Goal: Task Accomplishment & Management: Manage account settings

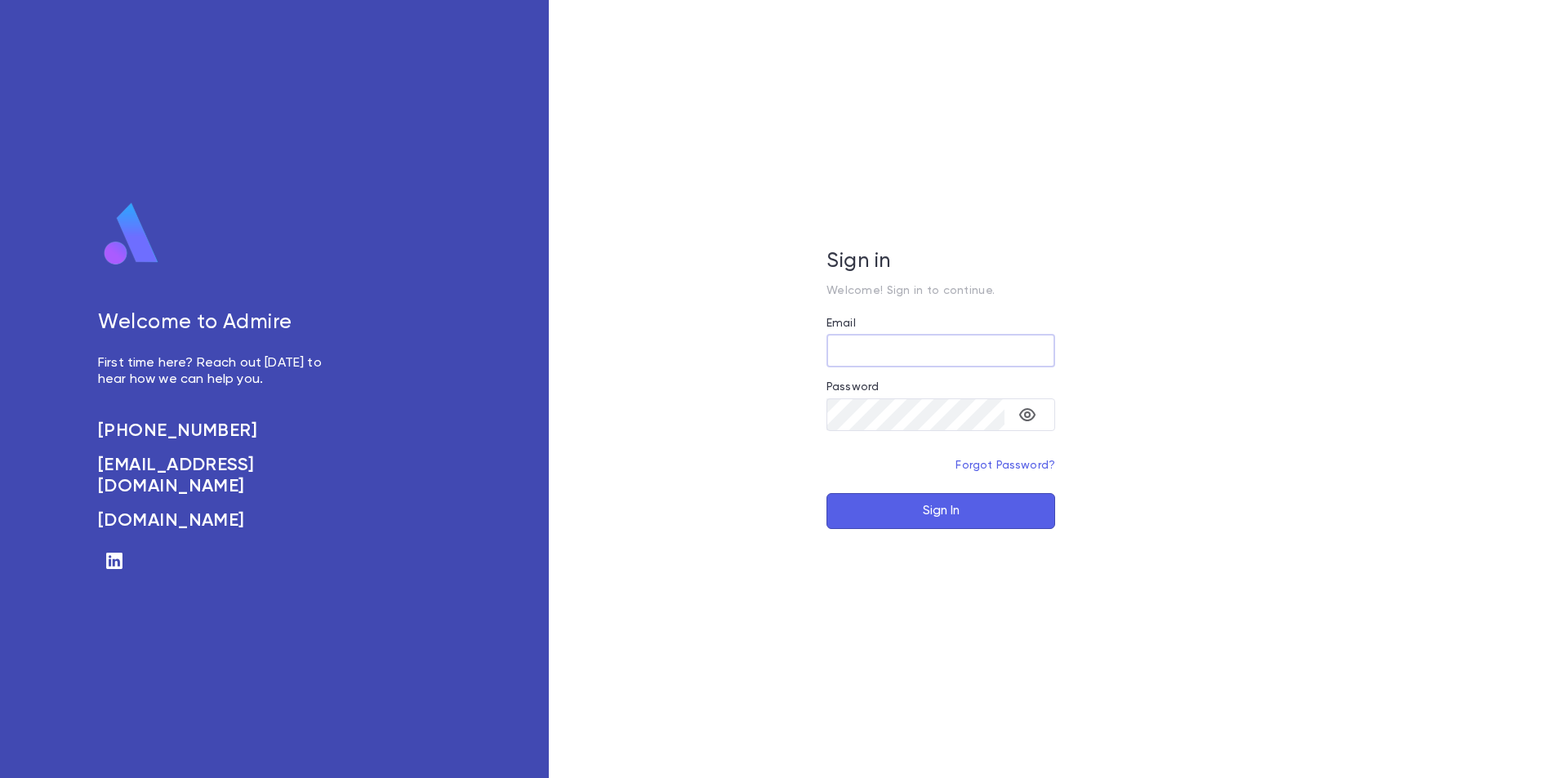
type input "**********"
click at [958, 519] on button "Sign In" at bounding box center [940, 510] width 228 height 35
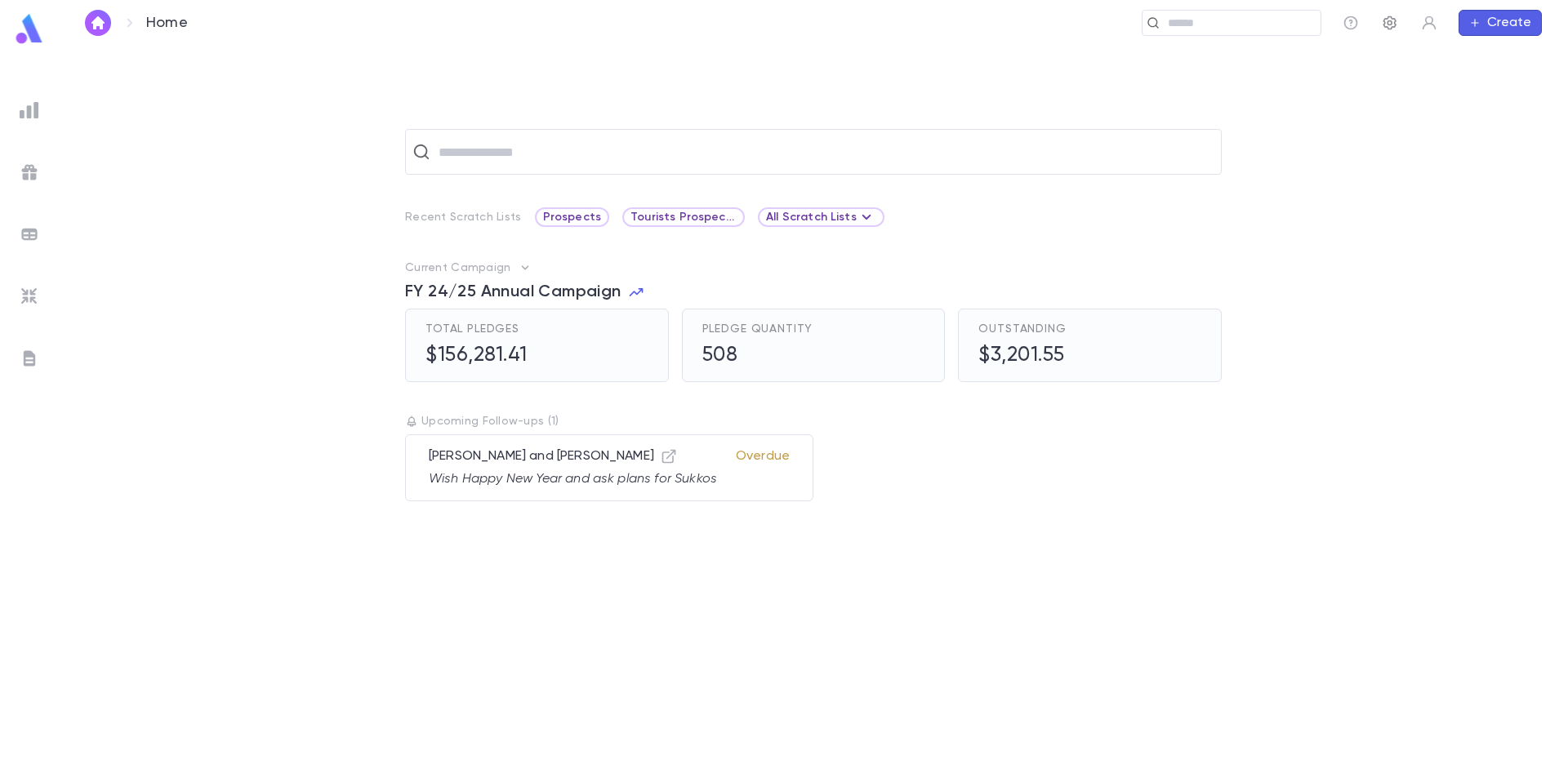
click at [1389, 24] on icon "button" at bounding box center [1390, 23] width 13 height 13
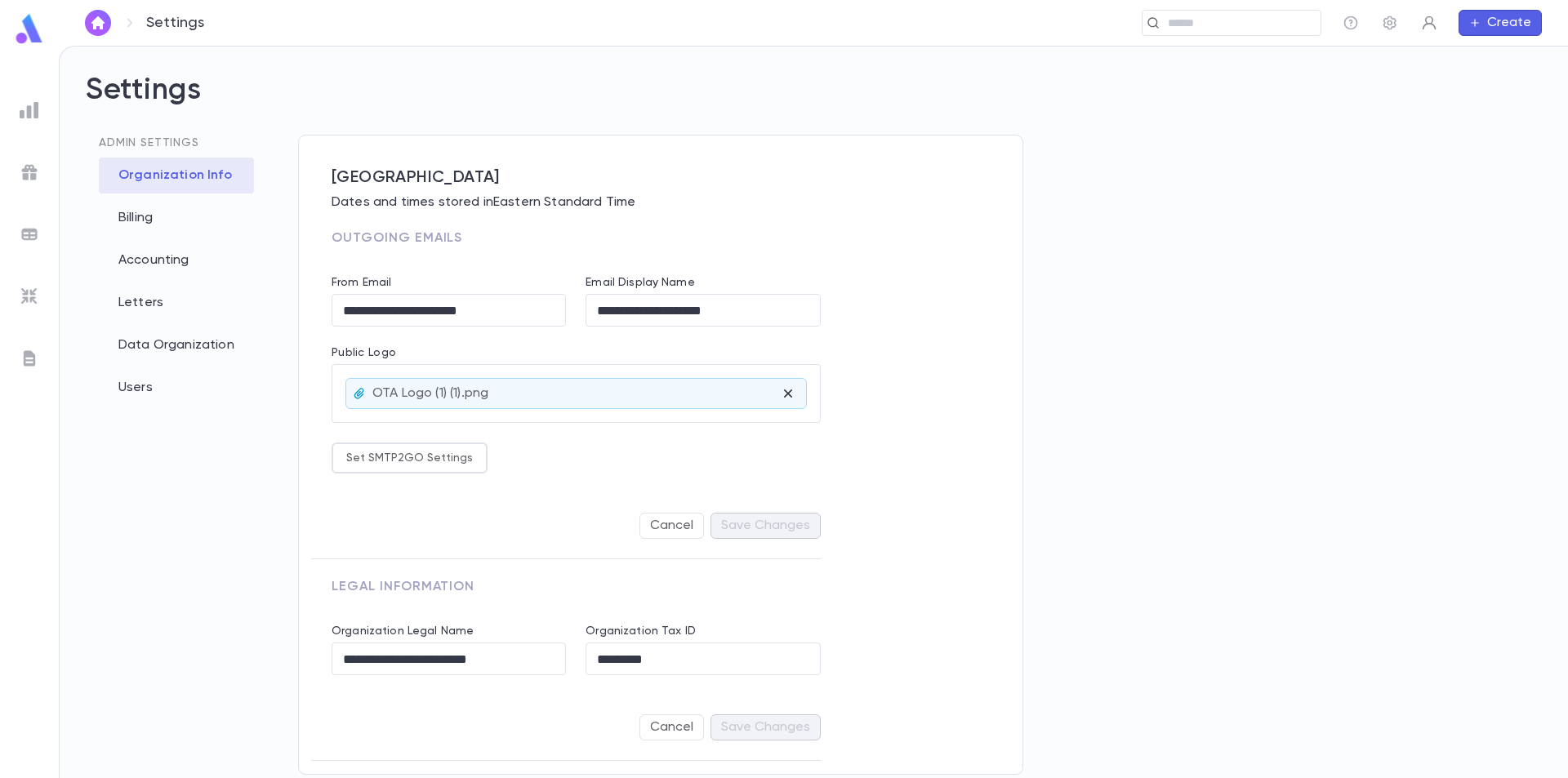
click at [1433, 30] on icon "button" at bounding box center [1429, 22] width 16 height 16
click at [1364, 70] on div at bounding box center [784, 389] width 1568 height 778
click at [1350, 26] on icon "button" at bounding box center [1350, 22] width 16 height 16
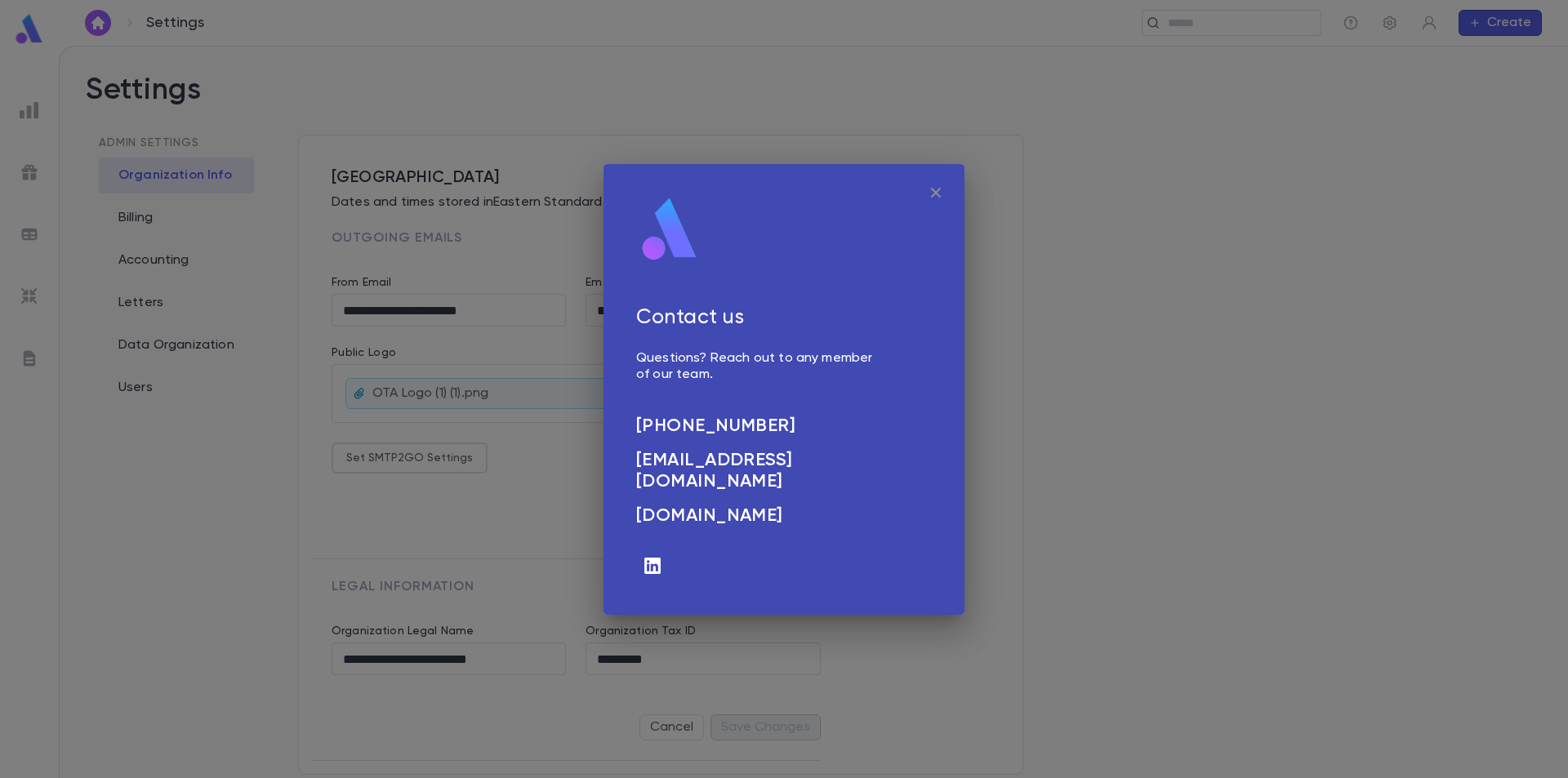
click at [935, 195] on icon "button" at bounding box center [936, 192] width 10 height 10
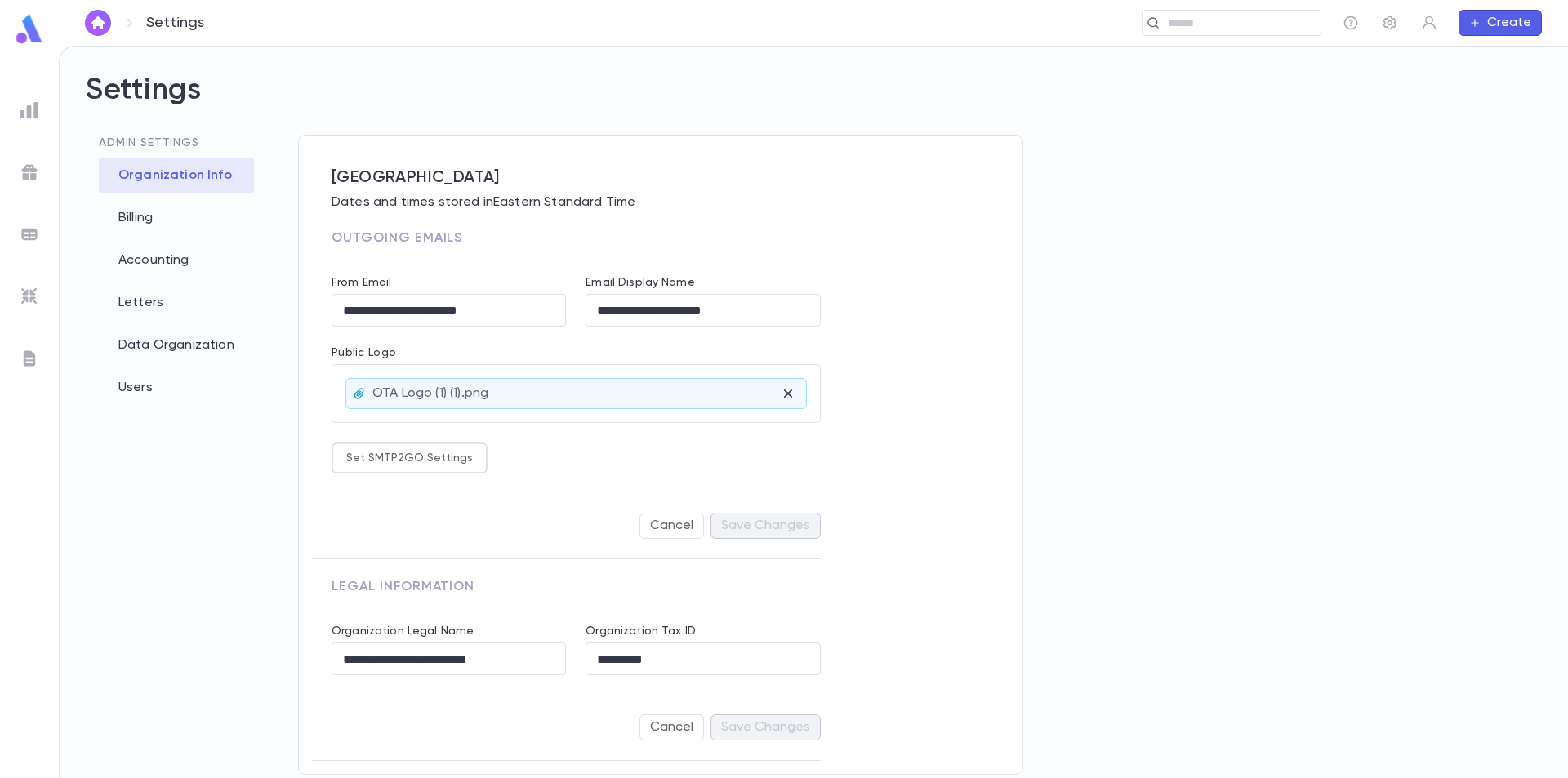
click at [36, 30] on img at bounding box center [30, 29] width 33 height 32
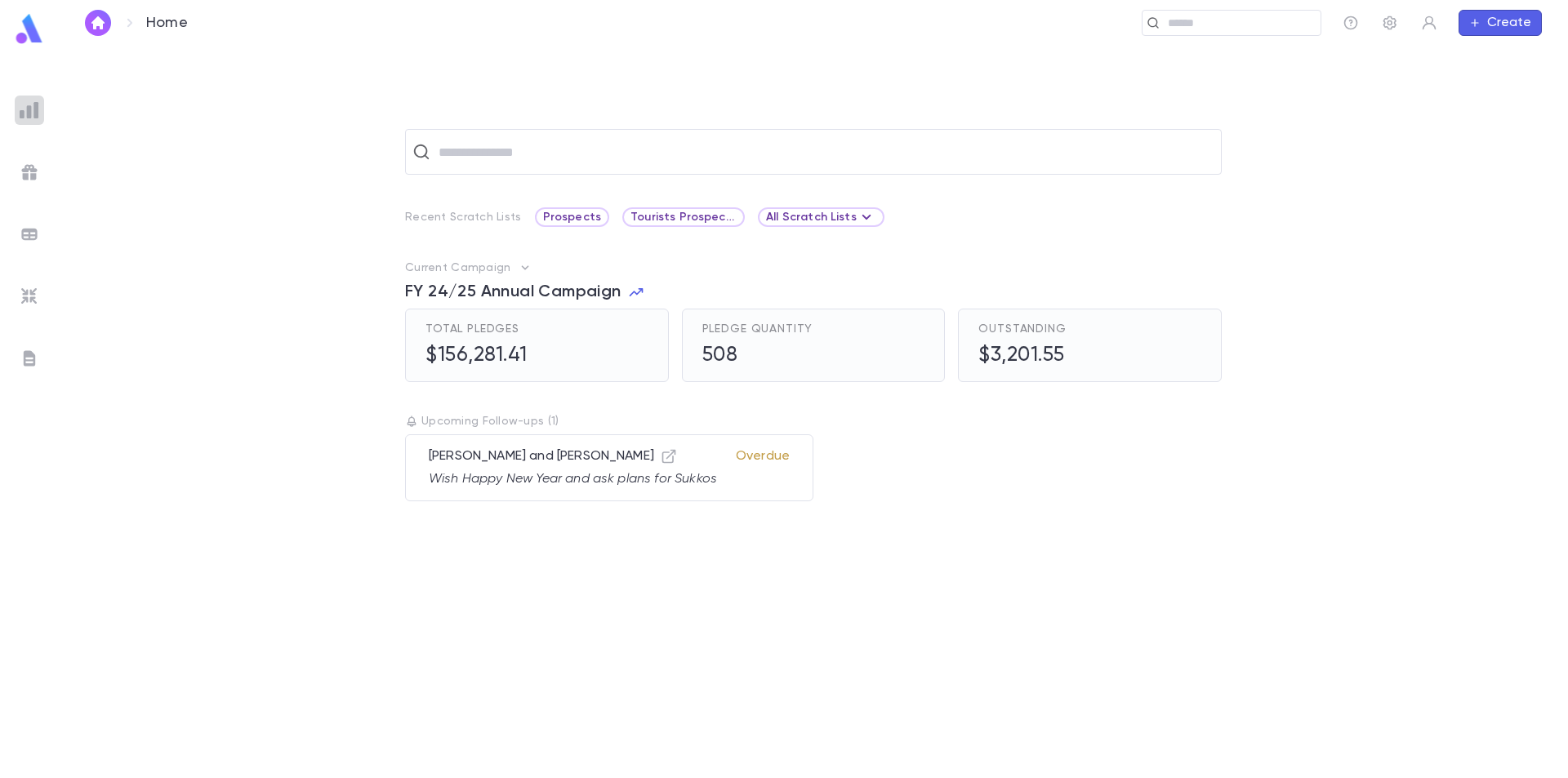
click at [29, 111] on img at bounding box center [29, 110] width 19 height 19
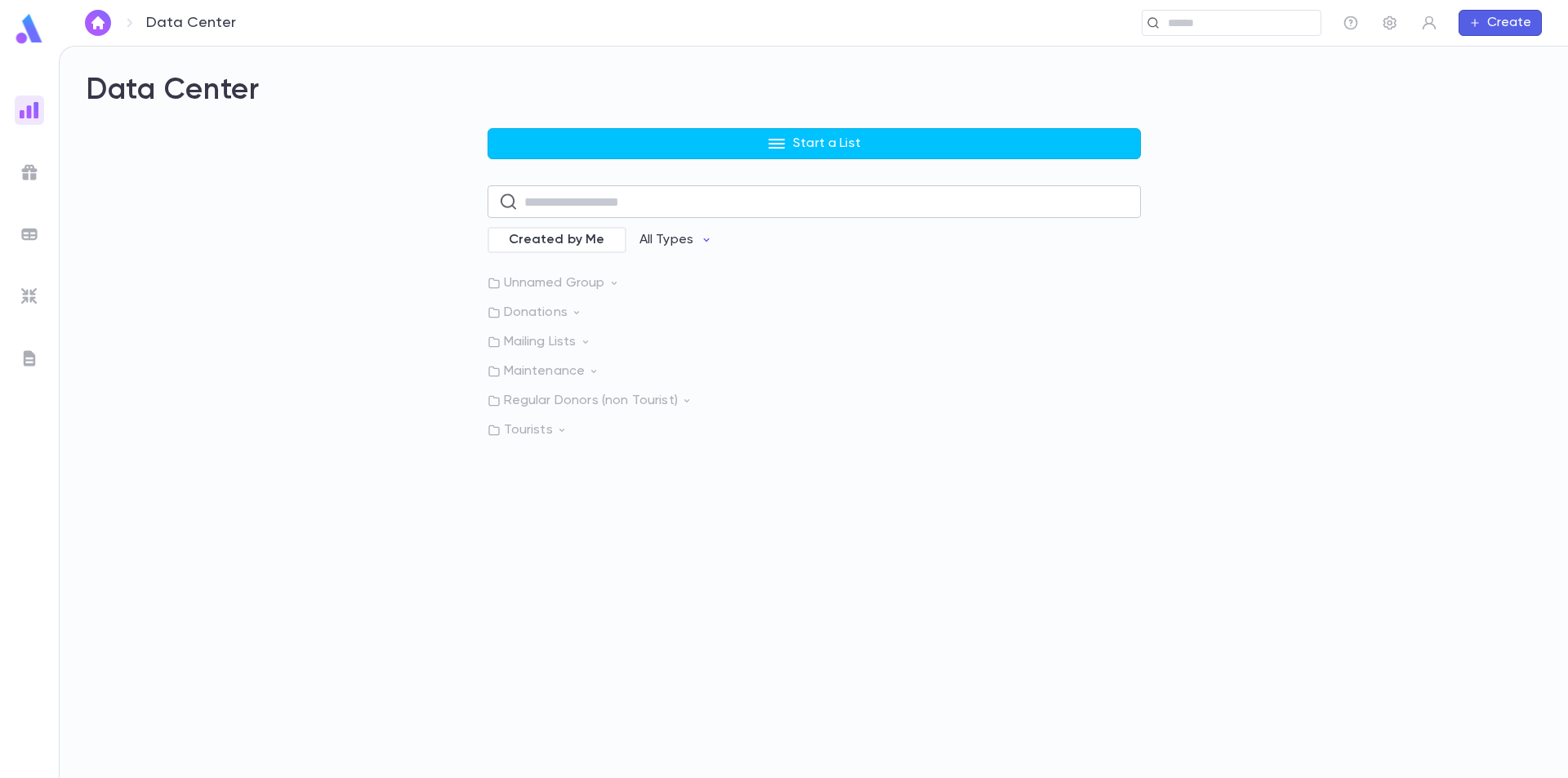
click at [607, 200] on input "text" at bounding box center [826, 201] width 606 height 32
type input "***"
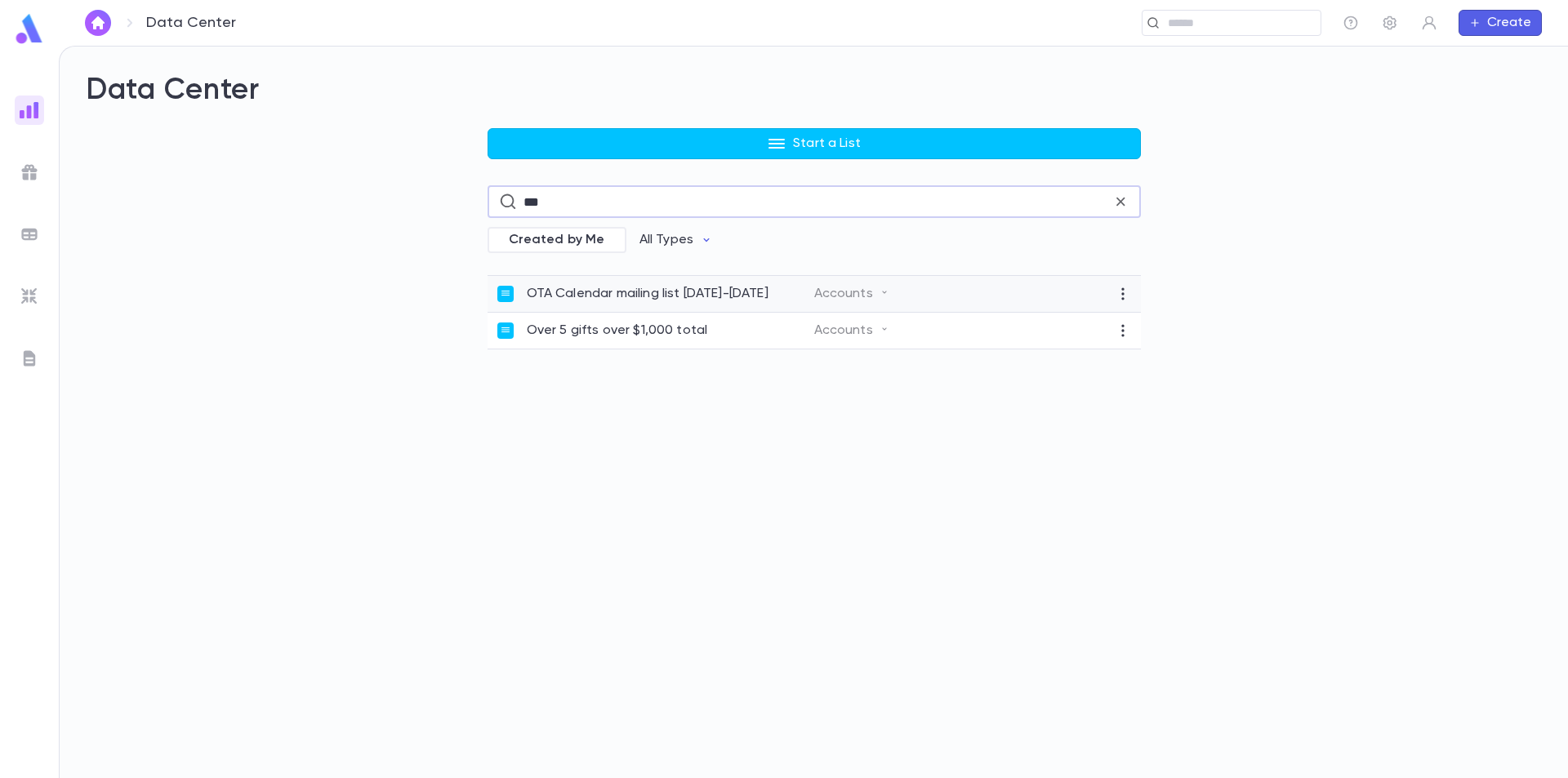
click at [664, 295] on p "OTA Calendar mailing list 2025-2026" at bounding box center [648, 294] width 242 height 16
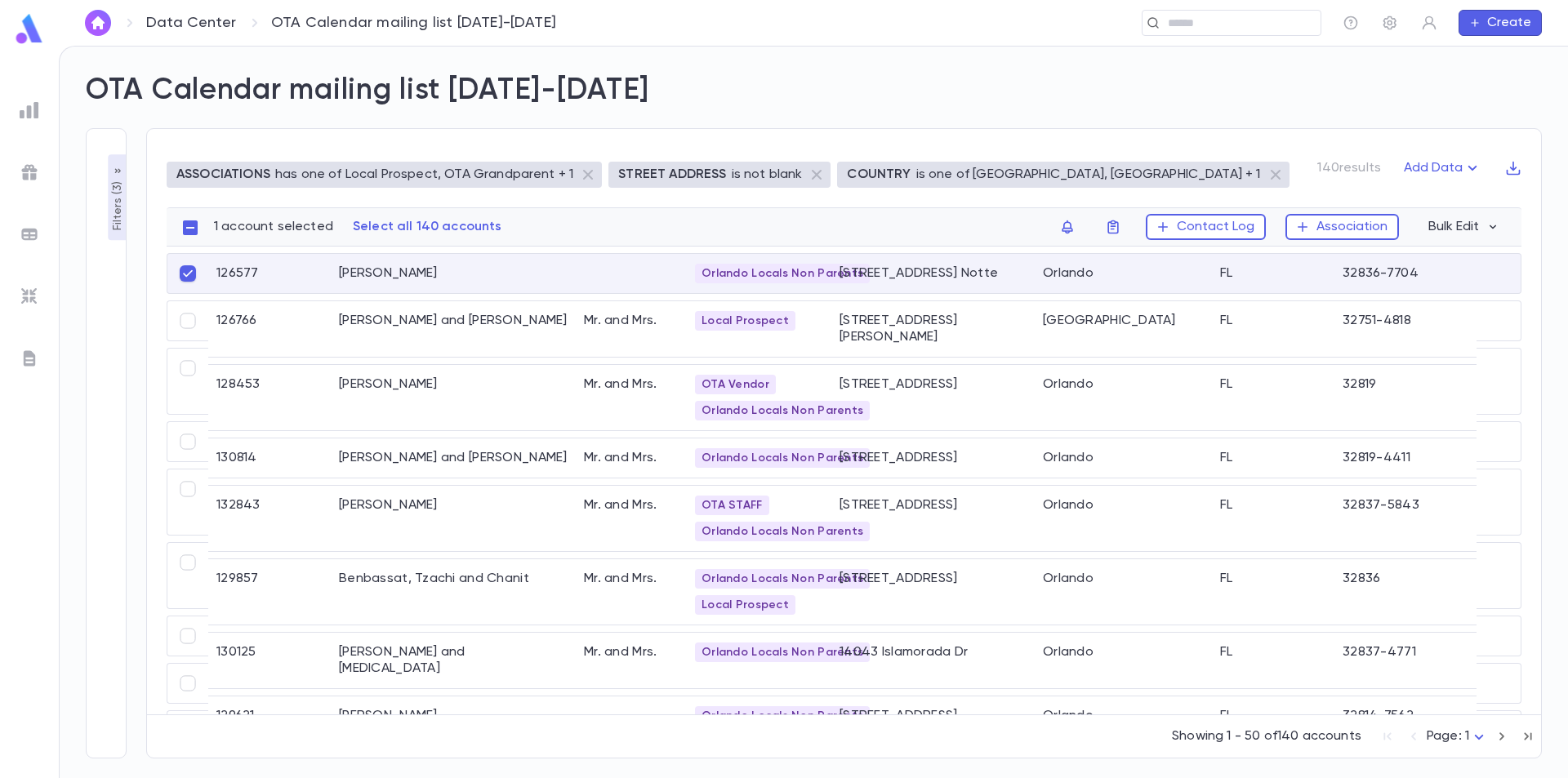
click at [375, 271] on div "[PERSON_NAME]" at bounding box center [453, 273] width 245 height 39
click at [36, 104] on img at bounding box center [29, 110] width 19 height 19
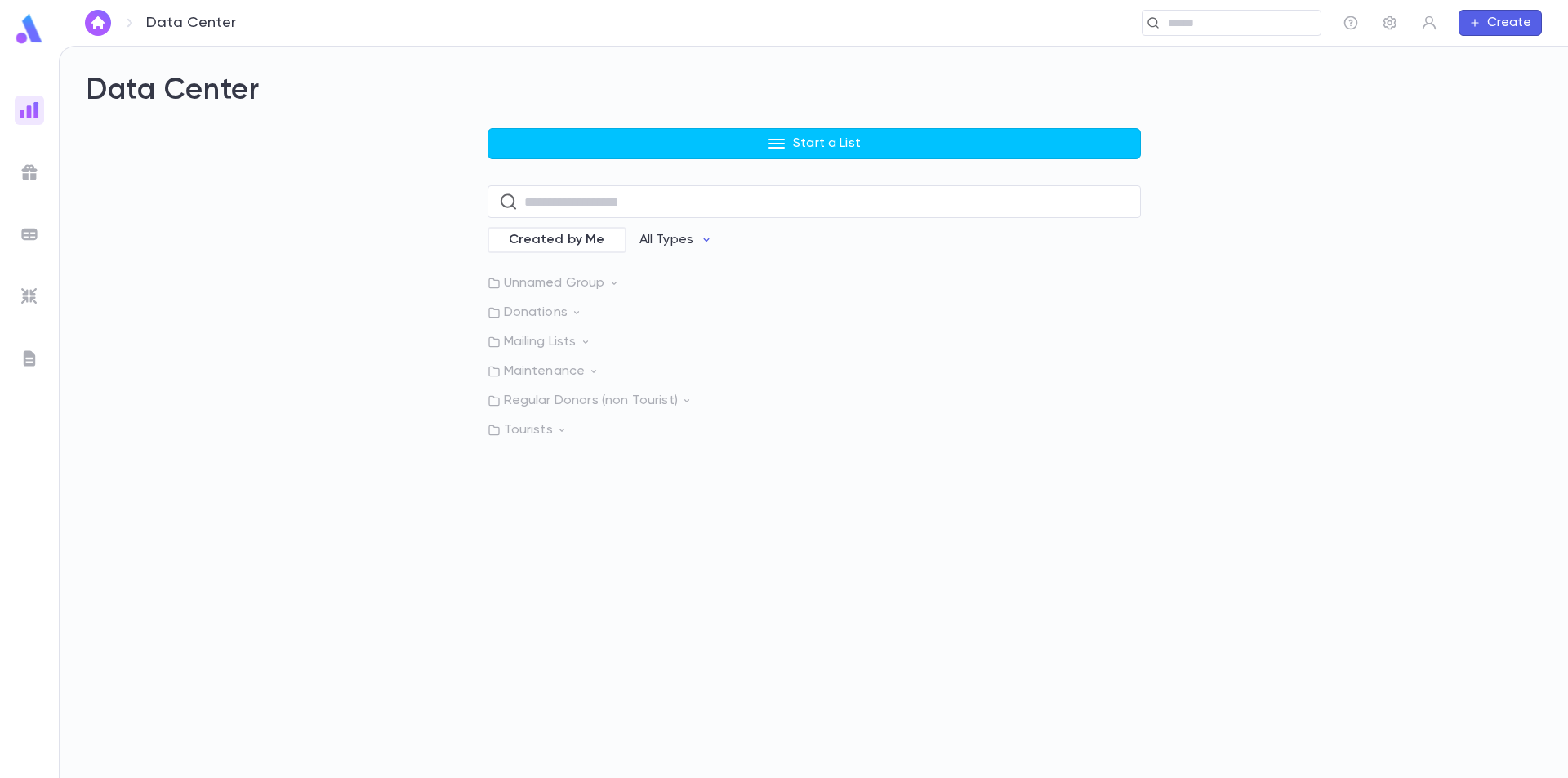
click at [30, 41] on img at bounding box center [30, 29] width 33 height 32
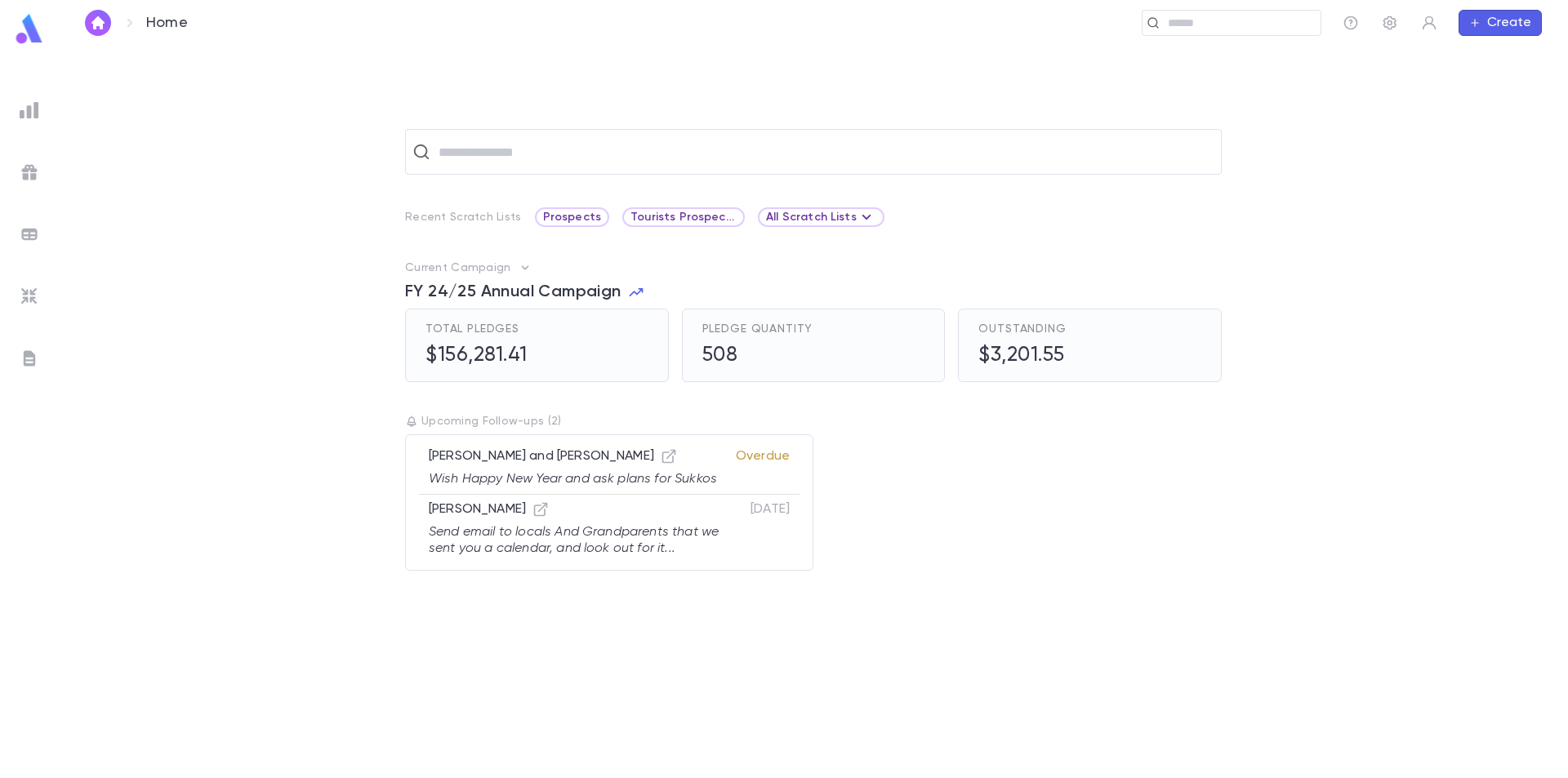
click at [740, 462] on p "Overdue" at bounding box center [763, 467] width 54 height 39
click at [662, 453] on icon "button" at bounding box center [669, 457] width 13 height 13
click at [14, 45] on link at bounding box center [30, 32] width 33 height 36
click at [26, 34] on img at bounding box center [30, 29] width 33 height 32
click at [36, 33] on img at bounding box center [30, 29] width 33 height 32
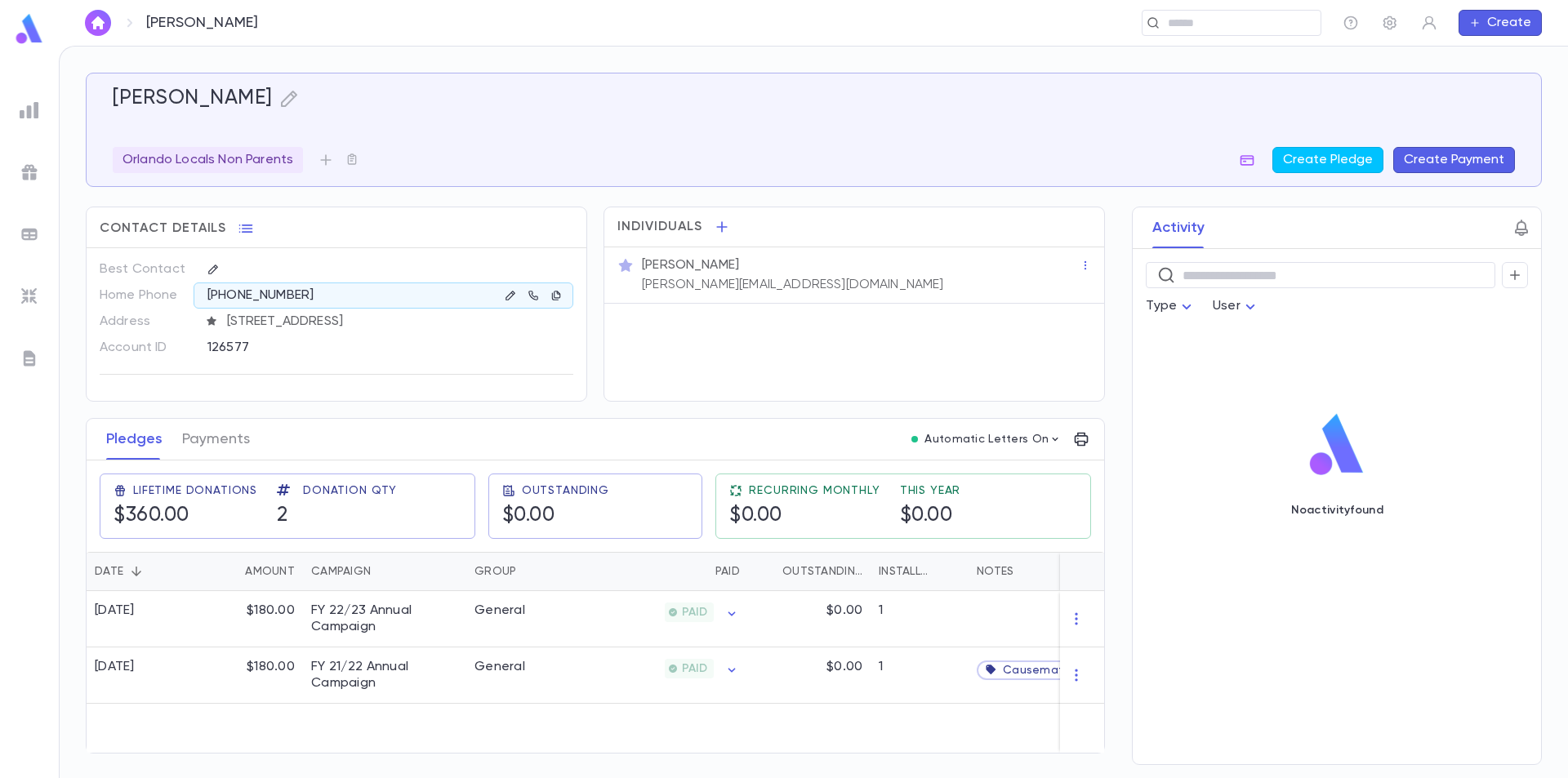
click at [1523, 233] on icon "button" at bounding box center [1522, 227] width 13 height 16
click at [1375, 293] on input "Follow-up Date" at bounding box center [1374, 290] width 188 height 25
click at [1488, 285] on icon "Choose date" at bounding box center [1490, 288] width 14 height 16
click at [1303, 521] on button "29" at bounding box center [1308, 519] width 30 height 30
type input "**********"
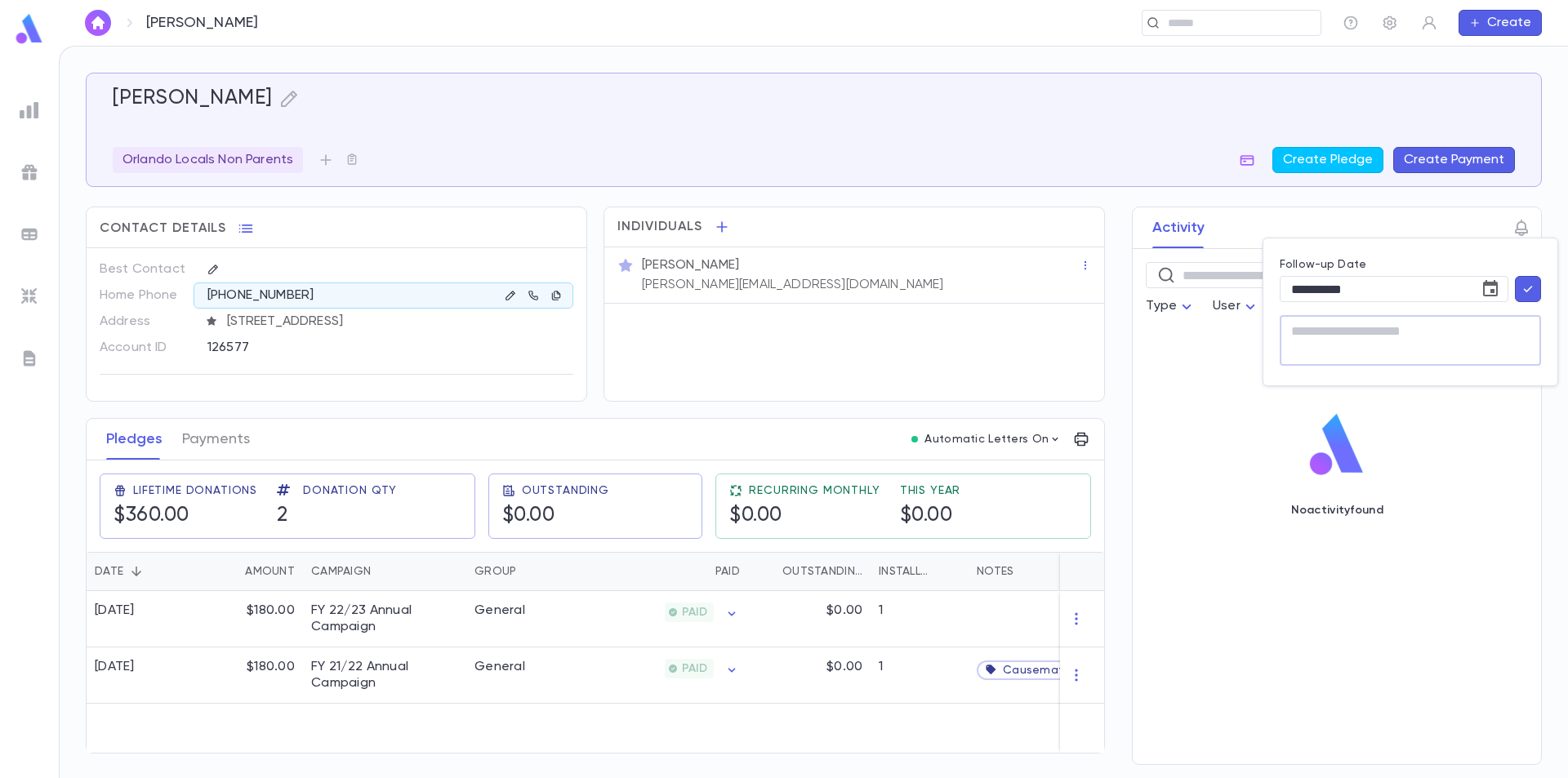
click at [1352, 338] on textarea at bounding box center [1411, 341] width 239 height 51
type textarea "**********"
click at [1524, 280] on button "button" at bounding box center [1528, 289] width 26 height 26
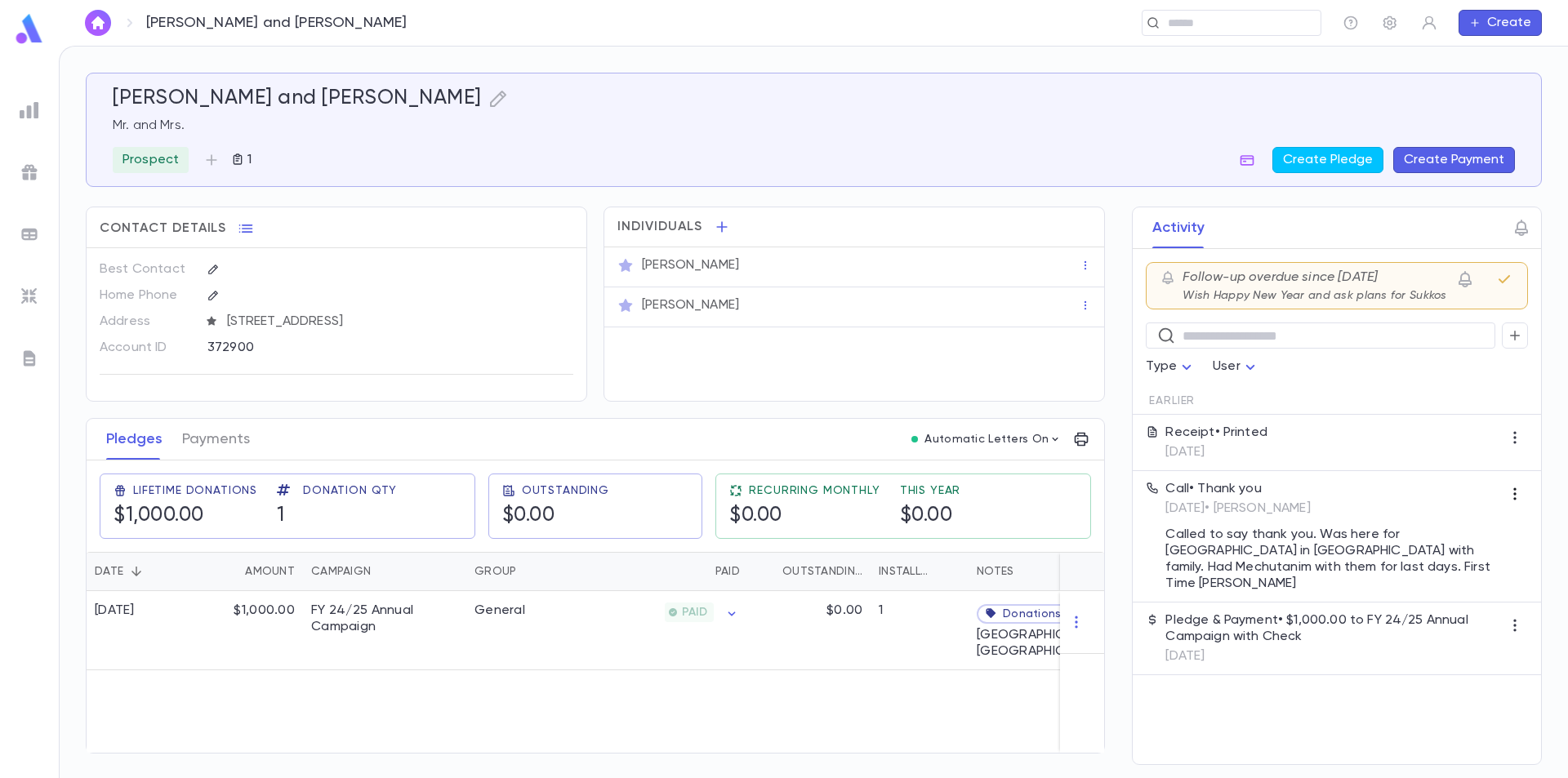
click at [1514, 497] on icon "button" at bounding box center [1514, 493] width 16 height 16
click at [1520, 549] on li "Edit" at bounding box center [1525, 552] width 68 height 26
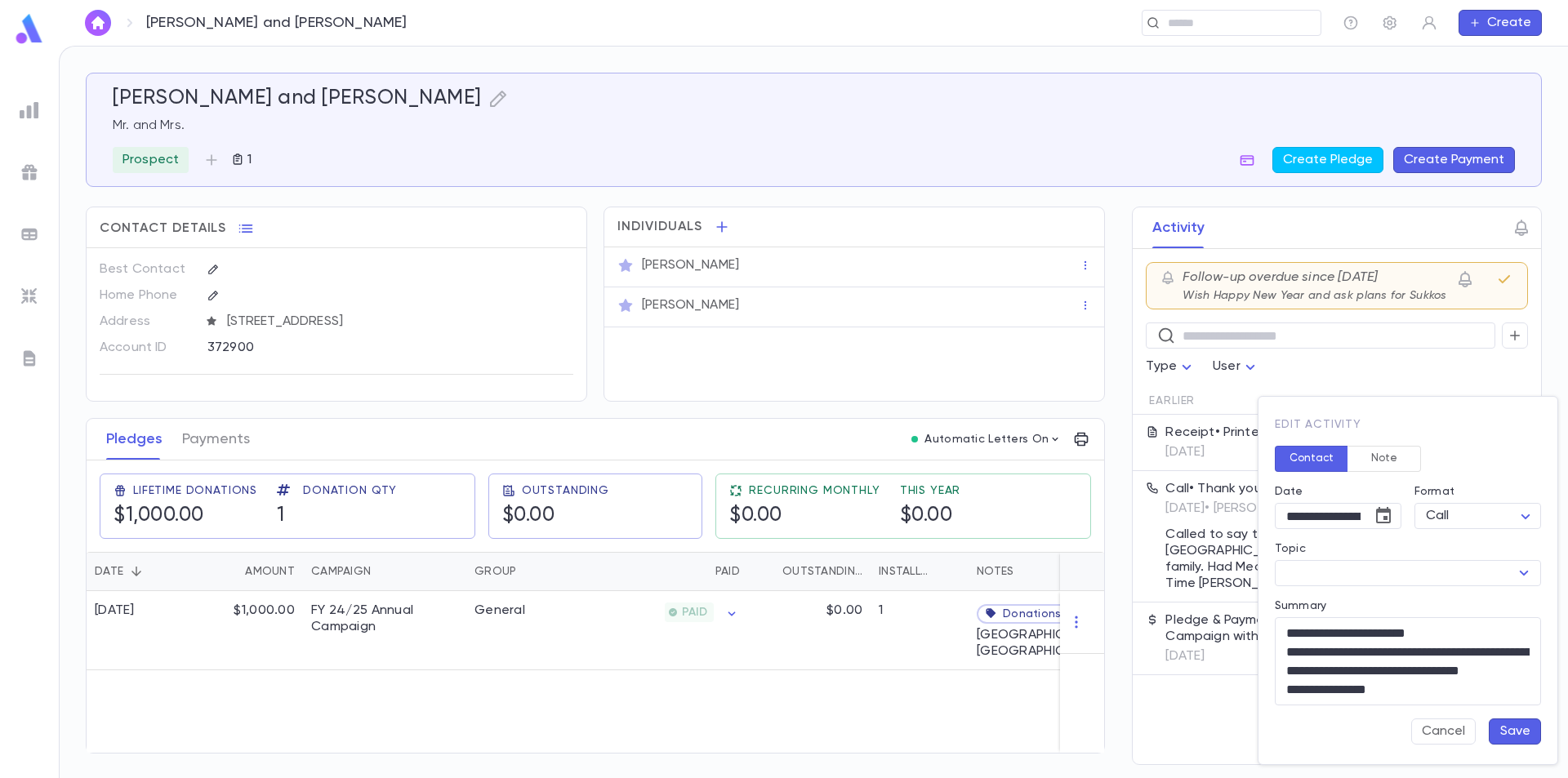
type input "*********"
click at [1387, 517] on icon "Choose date, selected date is Jul 4, 2025" at bounding box center [1383, 515] width 14 height 16
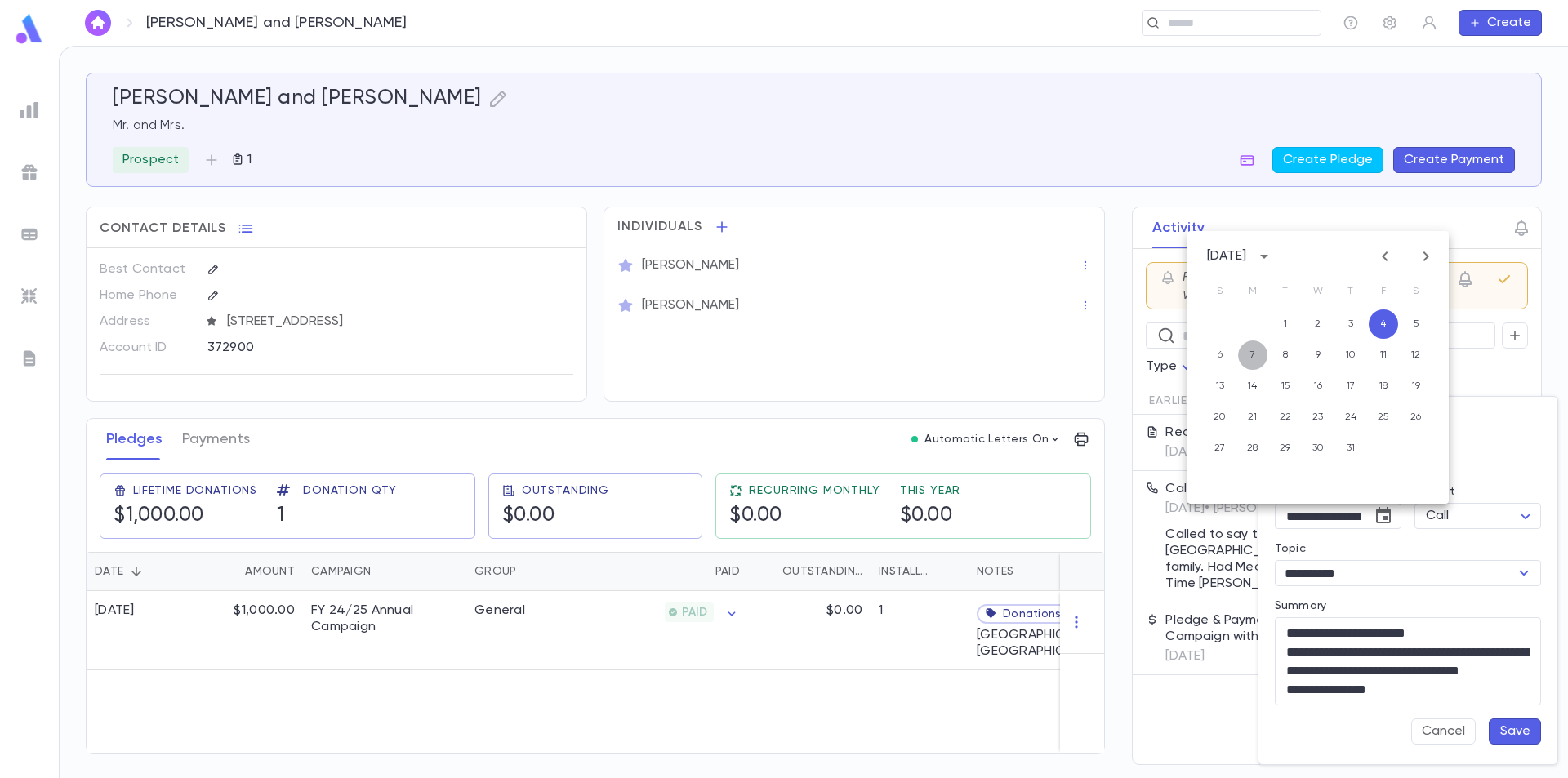
click at [1252, 365] on button "7" at bounding box center [1252, 355] width 30 height 30
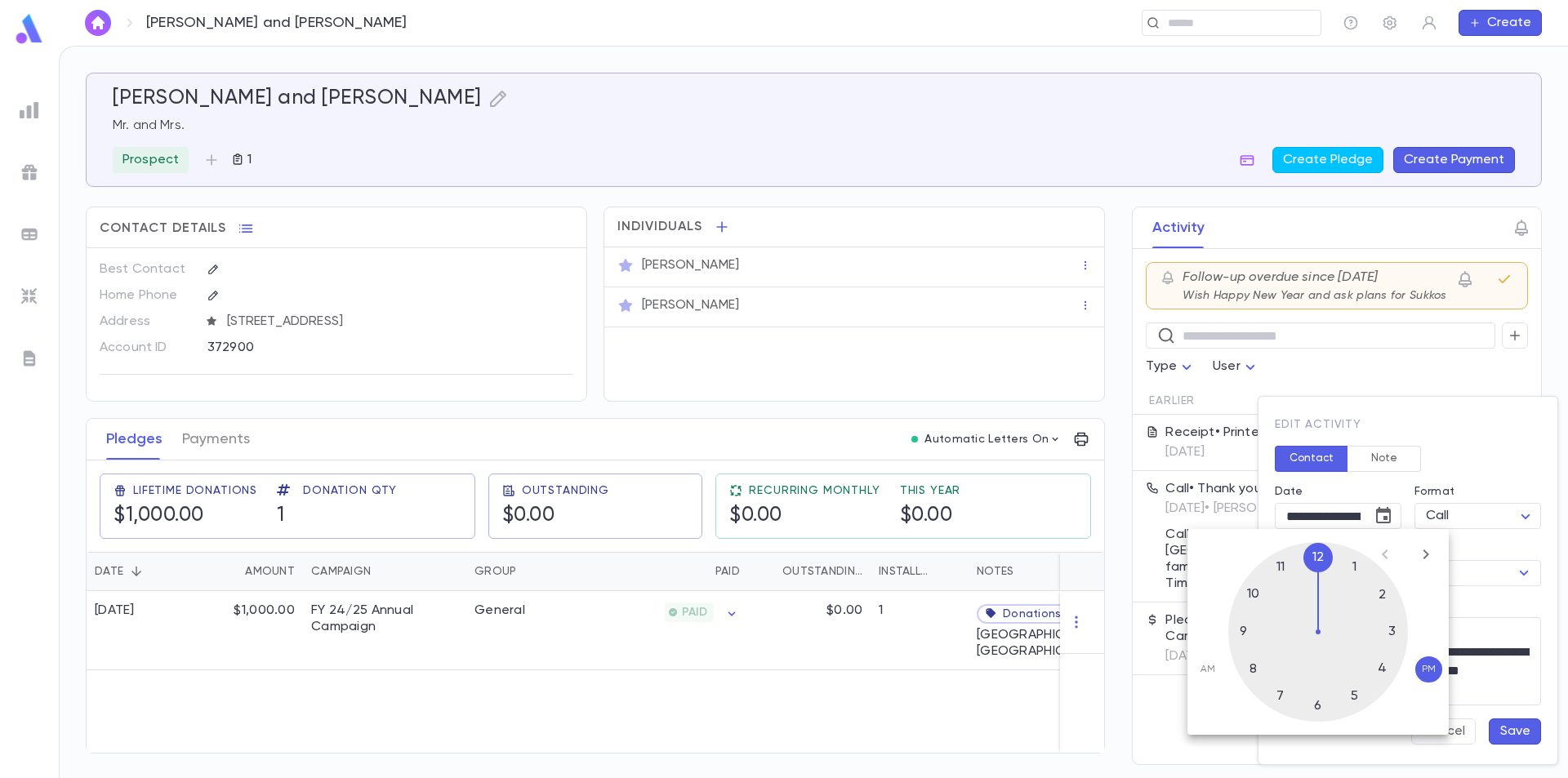
click at [1315, 704] on div at bounding box center [1318, 631] width 179 height 179
click at [1517, 732] on button "Save" at bounding box center [1515, 731] width 52 height 26
